Goal: Information Seeking & Learning: Stay updated

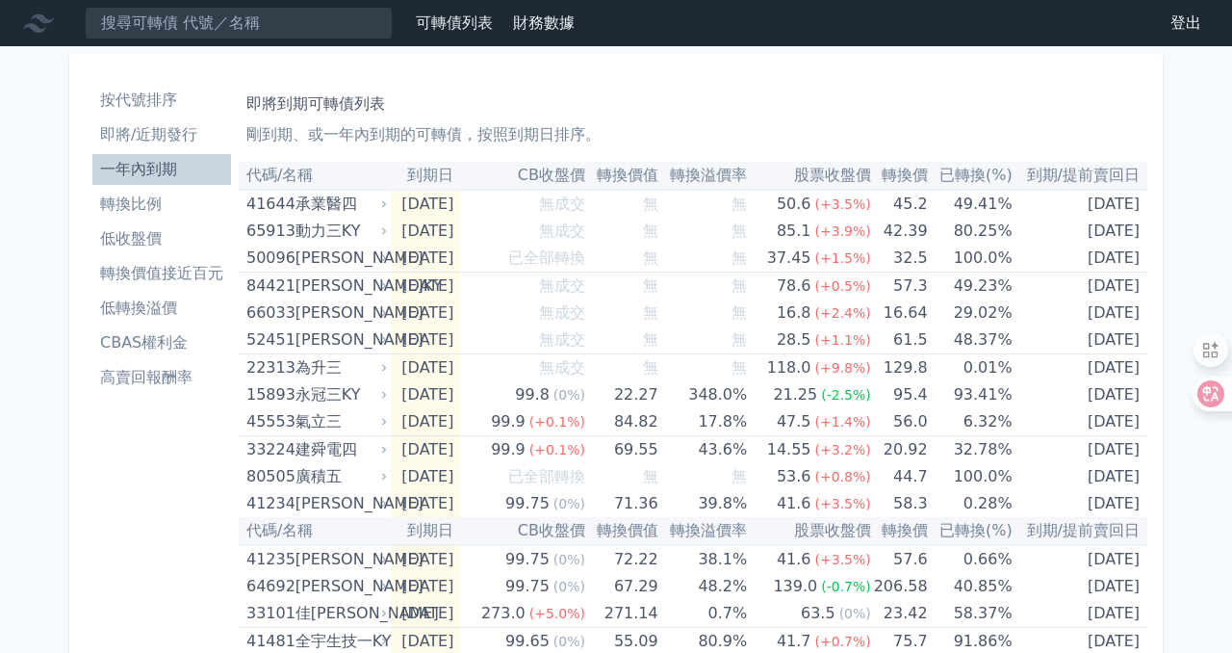
click at [155, 209] on li "轉換比例" at bounding box center [161, 203] width 139 height 23
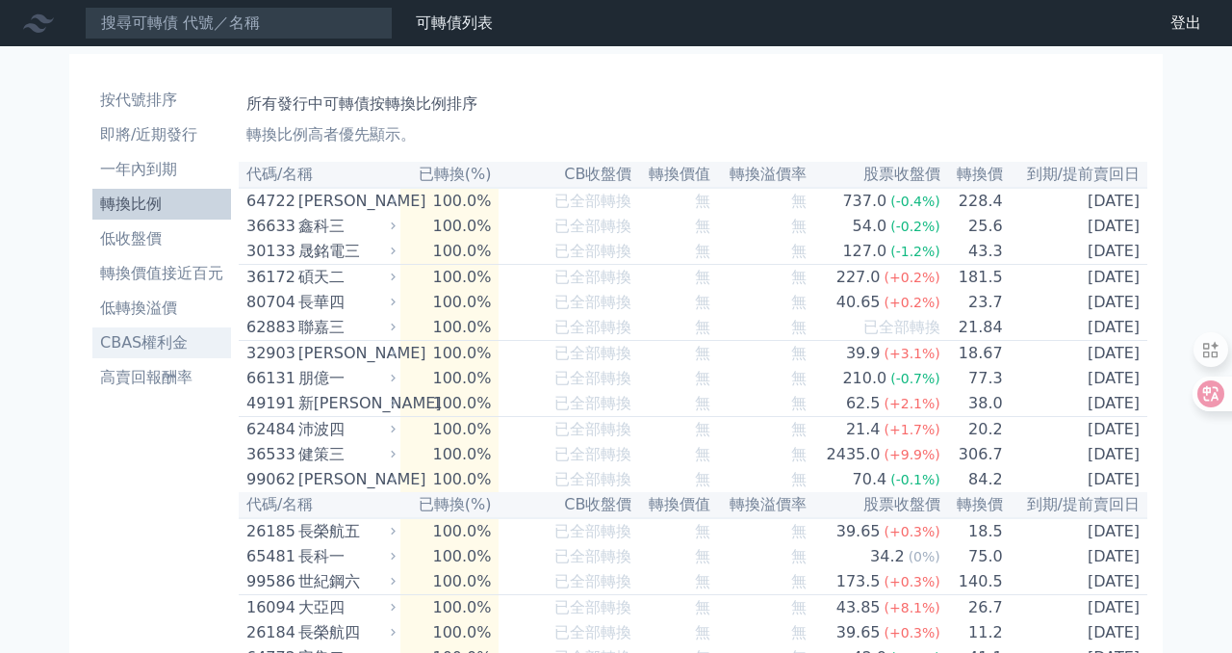
click at [177, 338] on li "CBAS權利金" at bounding box center [161, 342] width 139 height 23
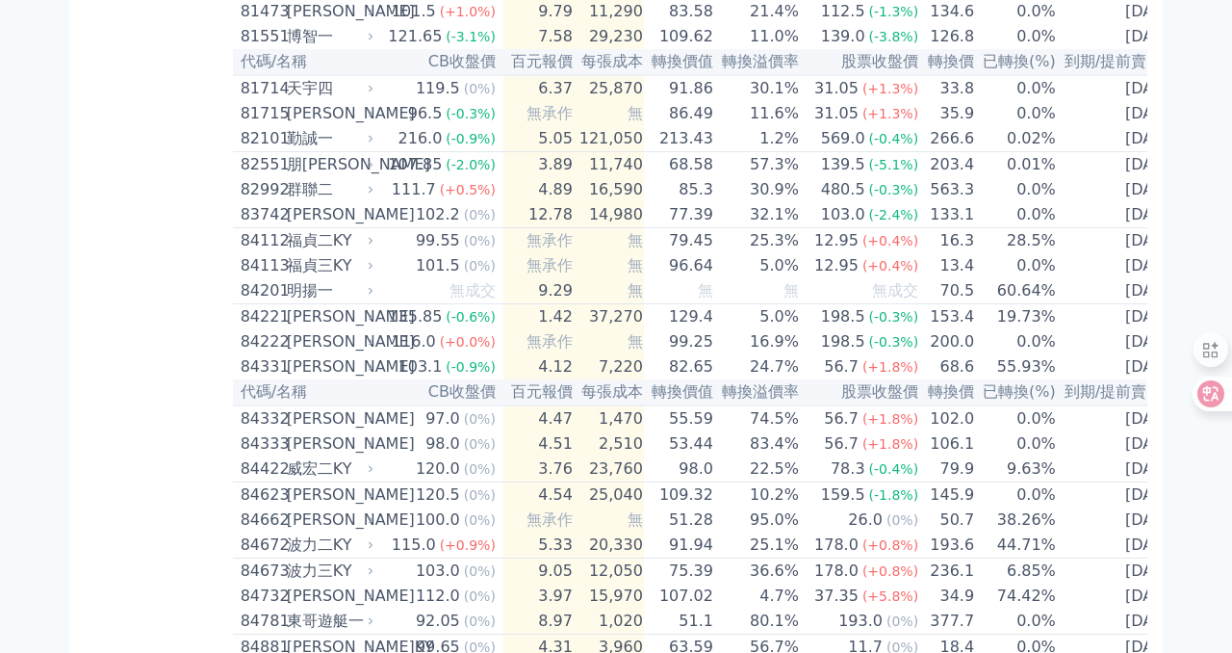
scroll to position [10017, 0]
